Goal: Task Accomplishment & Management: Complete application form

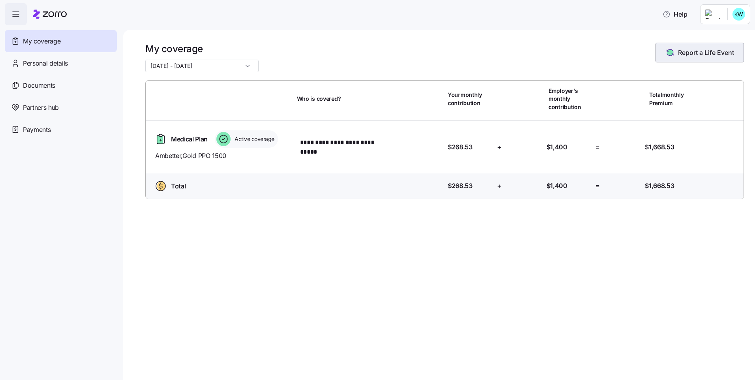
click at [708, 55] on span "Report a Life Event" at bounding box center [706, 52] width 56 height 9
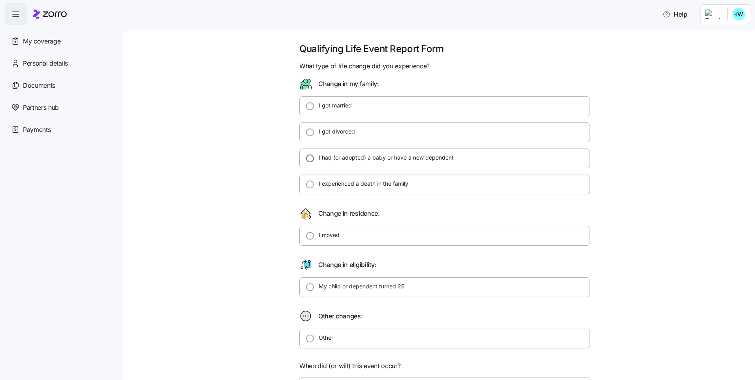
click at [306, 161] on input "I had (or adopted) a baby or have a new dependent" at bounding box center [310, 158] width 8 height 8
radio input "true"
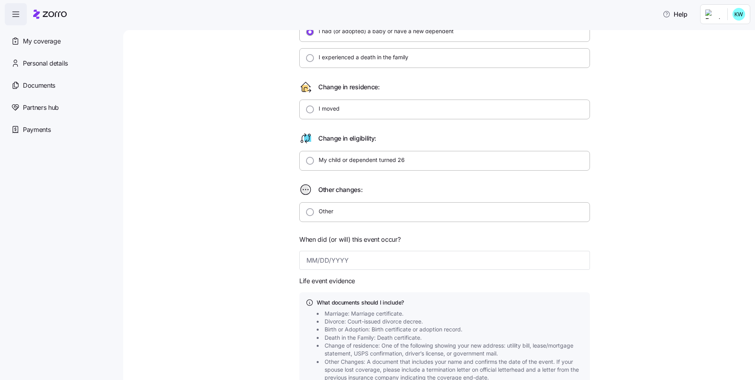
scroll to position [169, 0]
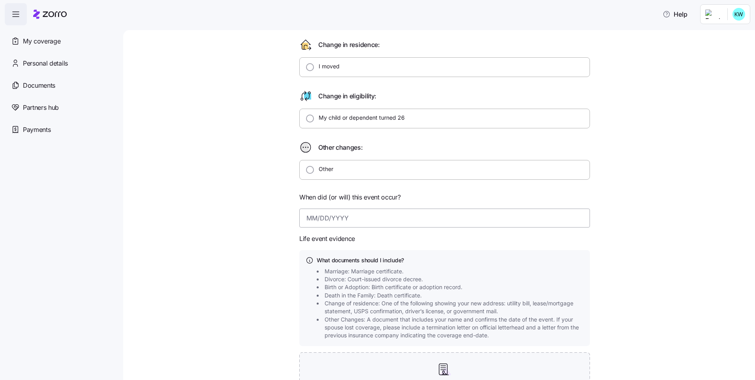
click at [315, 216] on input at bounding box center [444, 218] width 291 height 19
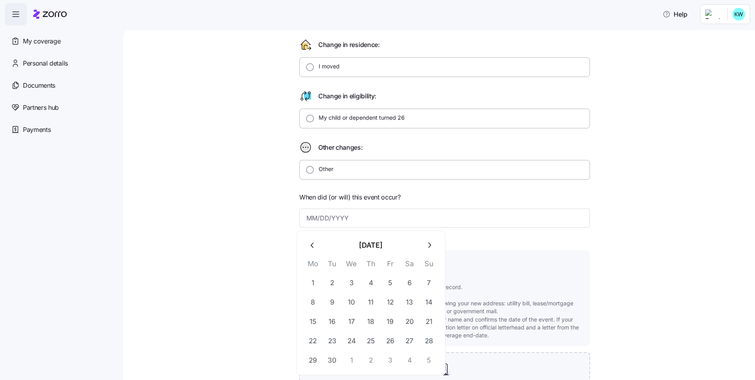
click at [316, 244] on icon "button" at bounding box center [312, 245] width 9 height 9
click at [317, 364] on button "25" at bounding box center [312, 360] width 19 height 19
type input "August 25, 2025"
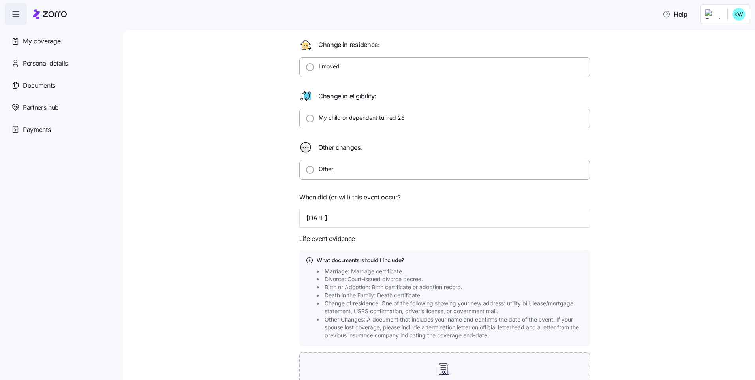
click at [641, 266] on div "Qualifying Life Event Report Form What type of life change did you experience? …" at bounding box center [444, 163] width 599 height 578
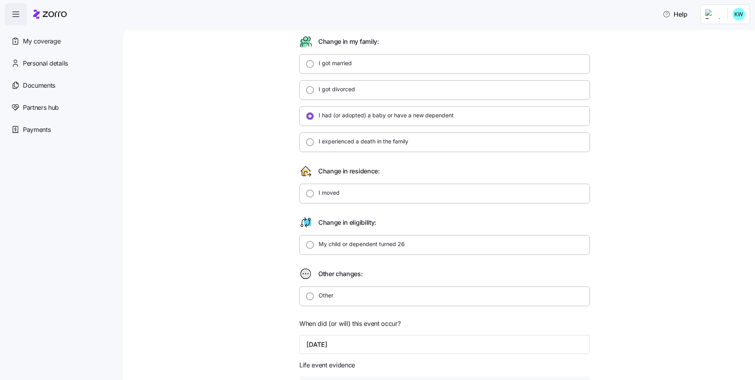
scroll to position [0, 0]
